Goal: Find specific page/section: Find specific page/section

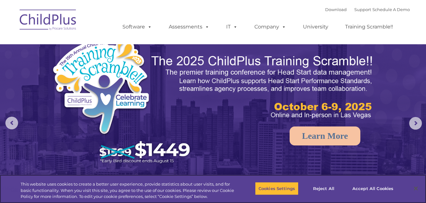
select select "MEDIUM"
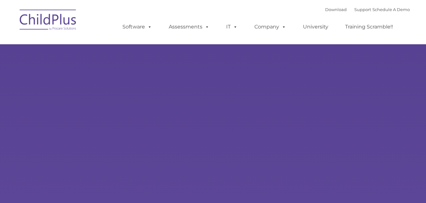
type input ""
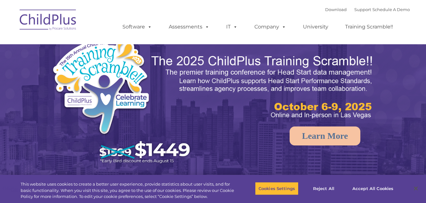
select select "MEDIUM"
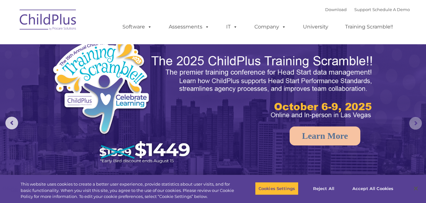
click at [418, 124] on rs-arrow at bounding box center [415, 123] width 13 height 13
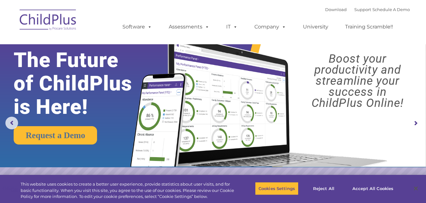
click at [416, 122] on rs-arrow at bounding box center [415, 123] width 13 height 13
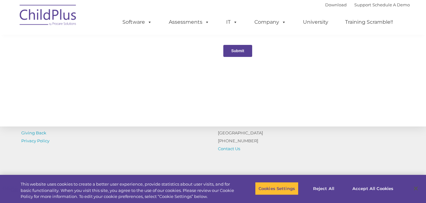
scroll to position [738, 0]
